Goal: Task Accomplishment & Management: Manage account settings

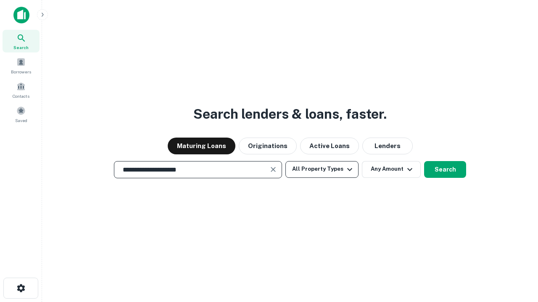
type input "**********"
click at [322, 169] on button "All Property Types" at bounding box center [321, 169] width 73 height 17
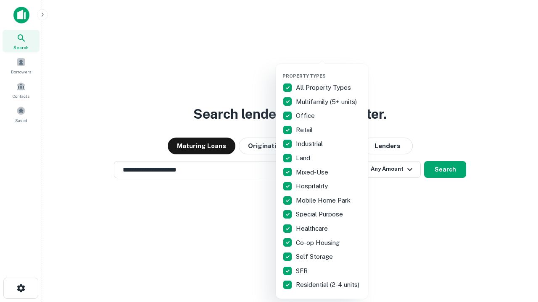
click at [329, 71] on button "button" at bounding box center [328, 71] width 92 height 0
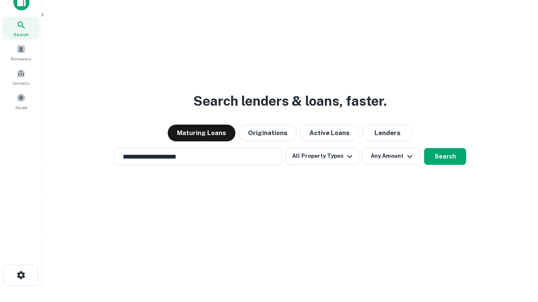
scroll to position [5, 101]
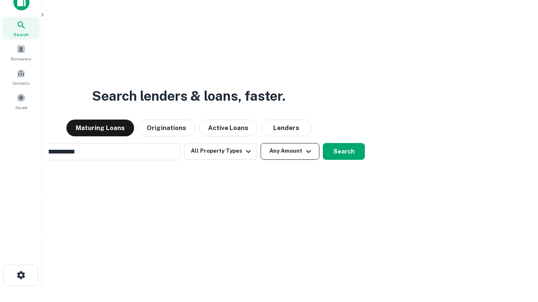
click at [260, 143] on button "Any Amount" at bounding box center [289, 151] width 59 height 17
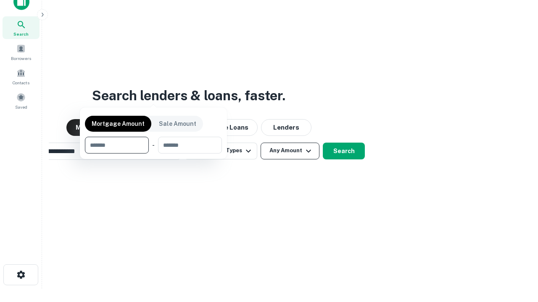
scroll to position [60, 238]
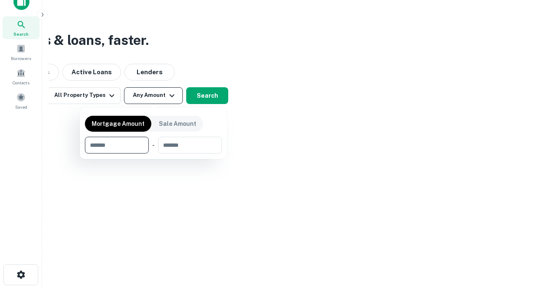
type input "*******"
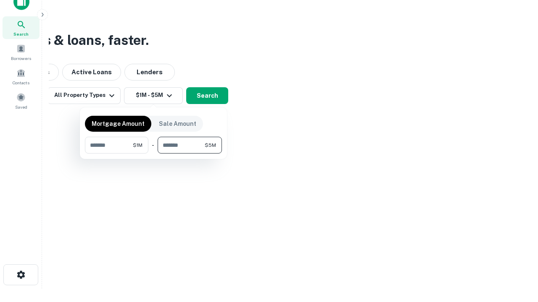
type input "*******"
click at [153, 154] on button "button" at bounding box center [153, 154] width 137 height 0
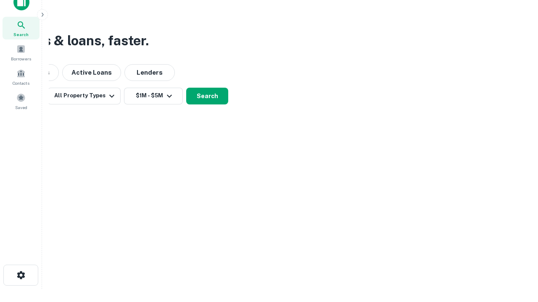
scroll to position [5, 155]
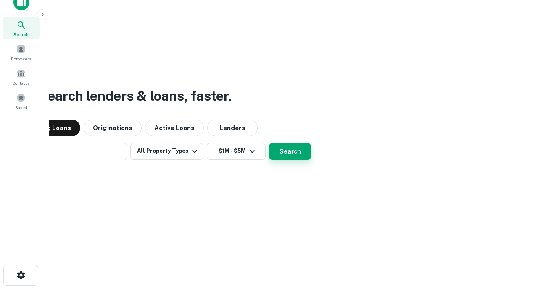
click at [269, 143] on button "Search" at bounding box center [290, 151] width 42 height 17
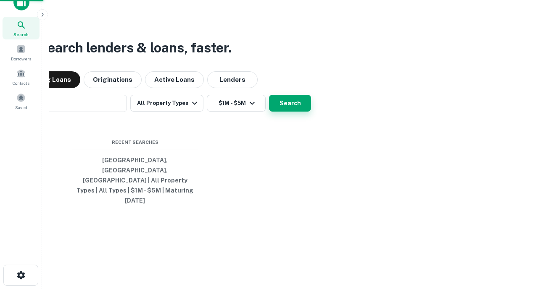
scroll to position [22, 238]
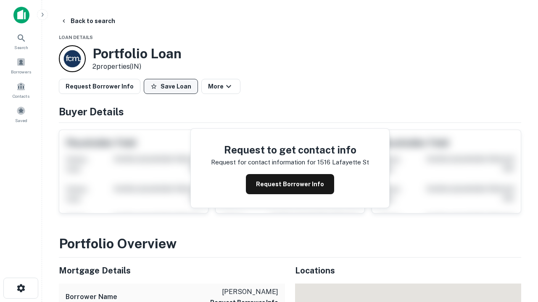
click at [171, 87] on button "Save Loan" at bounding box center [171, 86] width 54 height 15
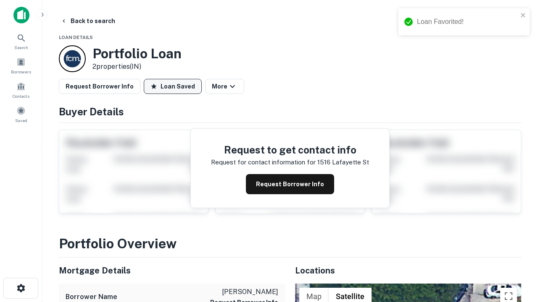
click at [173, 87] on button "Loan Saved" at bounding box center [173, 86] width 58 height 15
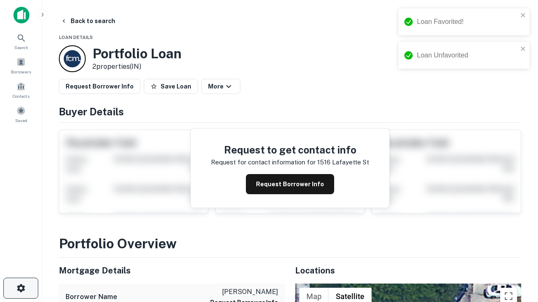
click at [21, 289] on icon "button" at bounding box center [21, 289] width 10 height 10
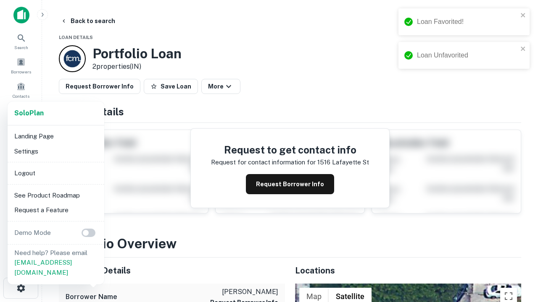
click at [55, 173] on li "Logout" at bounding box center [56, 173] width 90 height 15
